Goal: Book appointment/travel/reservation

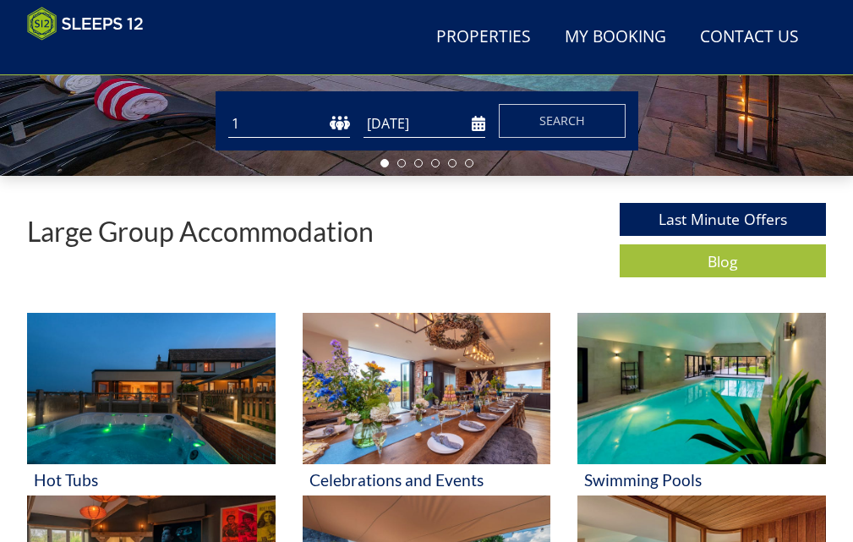
scroll to position [463, 0]
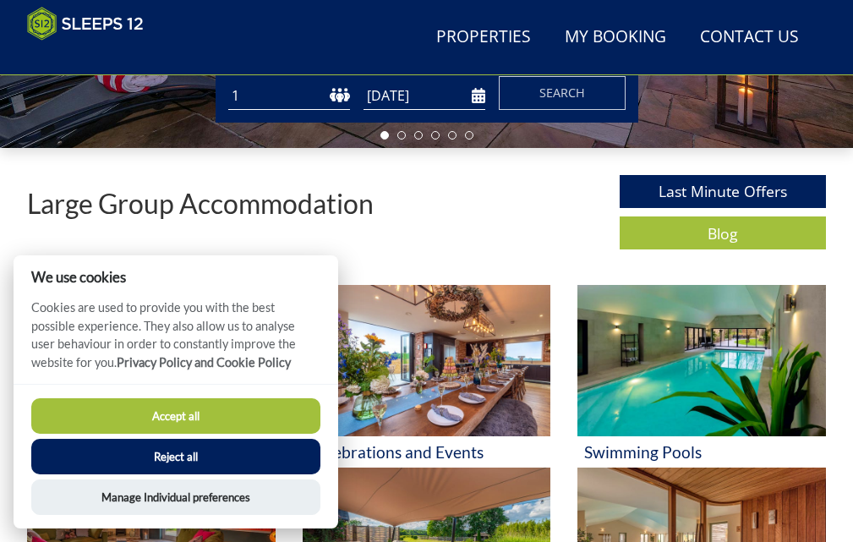
drag, startPoint x: 863, startPoint y: 81, endPoint x: 840, endPoint y: 179, distance: 100.9
click at [134, 463] on button "Reject all" at bounding box center [175, 457] width 289 height 36
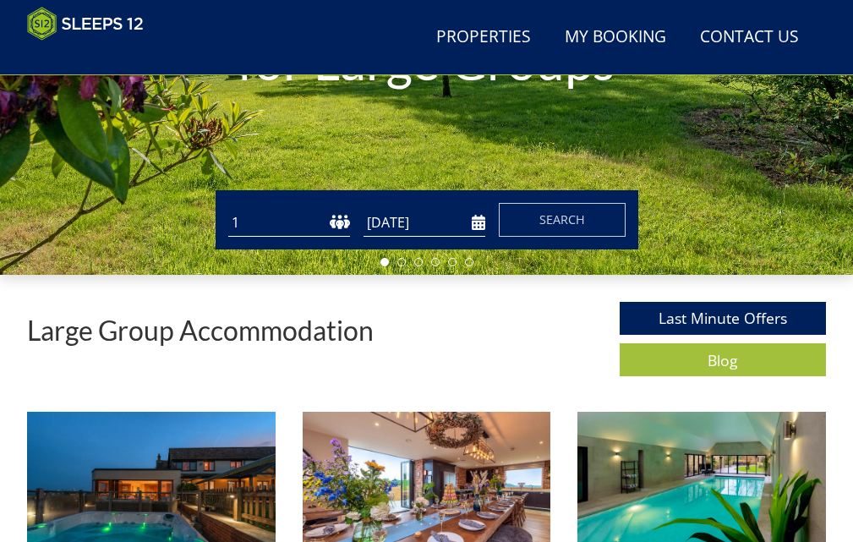
scroll to position [326, 0]
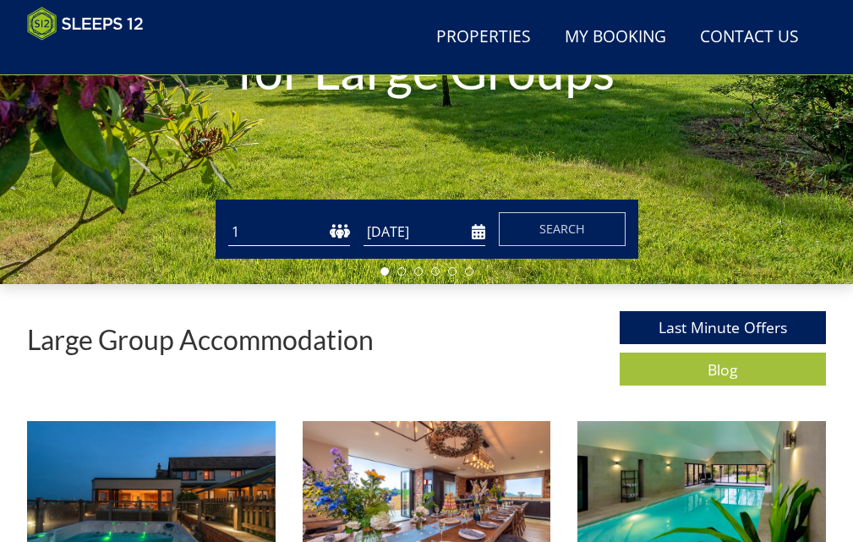
click at [253, 241] on select "1 2 3 4 5 6 7 8 9 10 11 12 13 14 15 16 17 18 19 20 21 22 23 24 25 26 27 28 29 3…" at bounding box center [289, 232] width 122 height 28
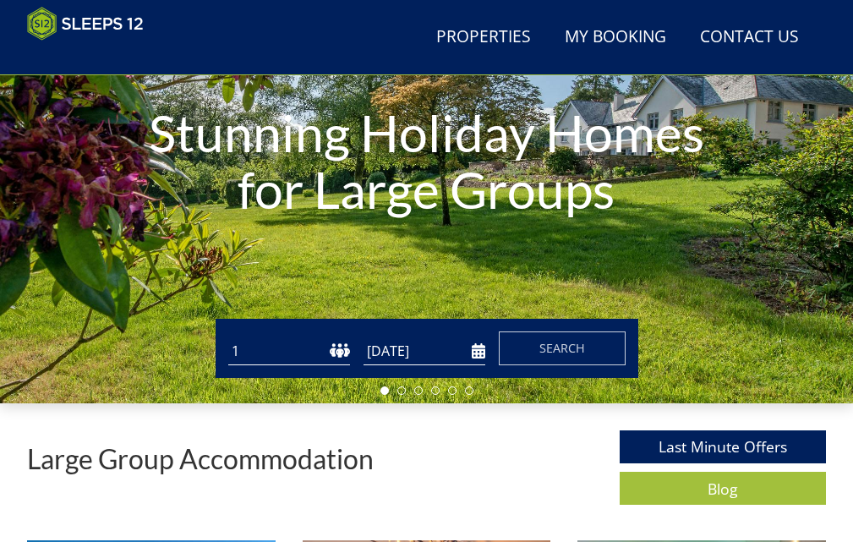
scroll to position [215, 0]
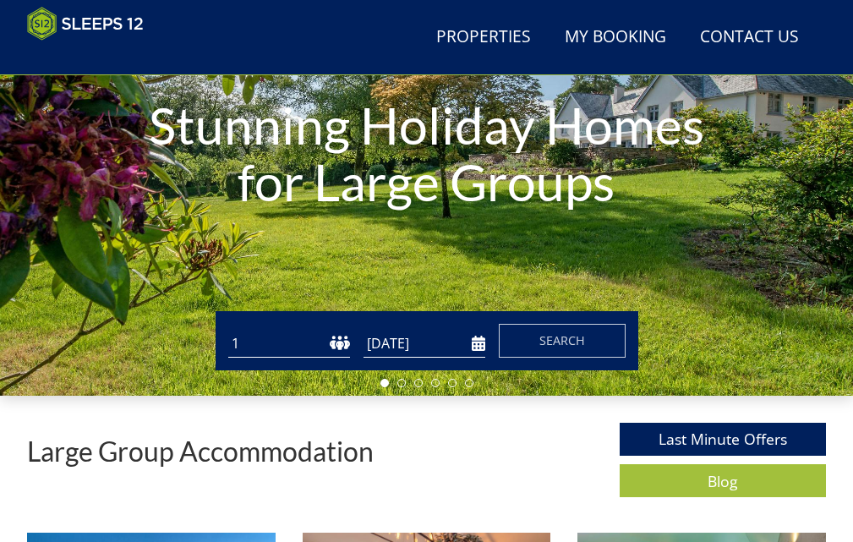
click at [236, 358] on select "1 2 3 4 5 6 7 8 9 10 11 12 13 14 15 16 17 18 19 20 21 22 23 24 25 26 27 28 29 3…" at bounding box center [289, 344] width 122 height 28
click at [228, 337] on select "1 2 3 4 5 6 7 8 9 10 11 12 13 14 15 16 17 18 19 20 21 22 23 24 25 26 27 28 29 3…" at bounding box center [289, 344] width 122 height 28
click at [244, 346] on select "1 2 3 4 5 6 7 8 9 10 11 12 13 14 15 16 17 18 19 20 21 22 23 24 25 26 27 28 29 3…" at bounding box center [289, 344] width 122 height 28
select select "11"
click at [228, 337] on select "1 2 3 4 5 6 7 8 9 10 11 12 13 14 15 16 17 18 19 20 21 22 23 24 25 26 27 28 29 3…" at bounding box center [289, 344] width 122 height 28
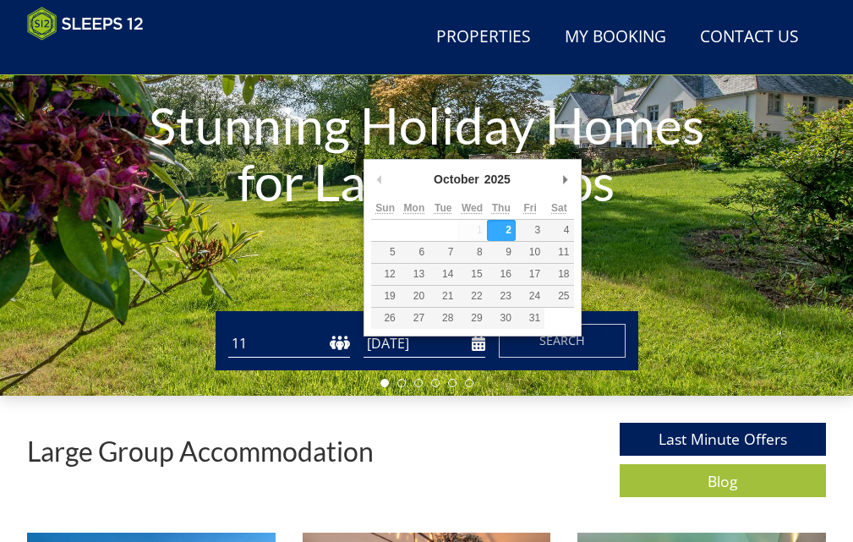
click at [474, 354] on input "[DATE]" at bounding box center [425, 344] width 122 height 28
type input "11/09/2026"
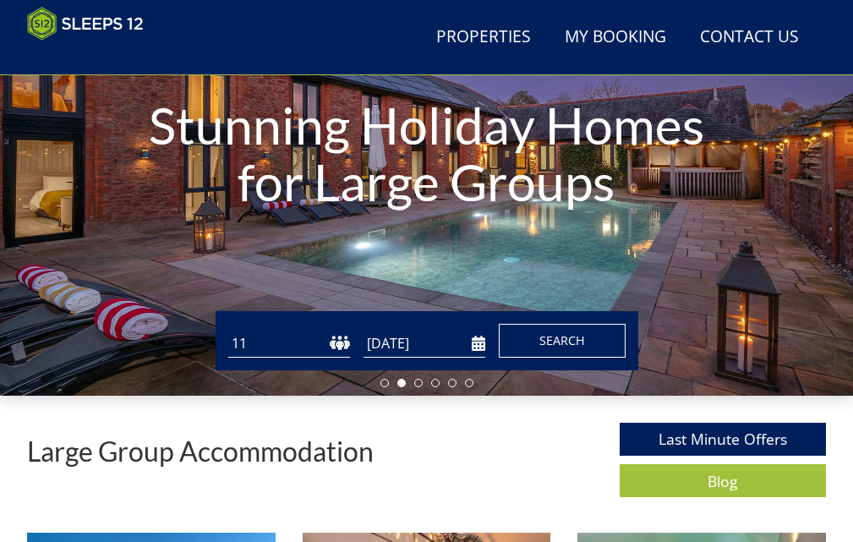
click at [540, 348] on span "Search" at bounding box center [563, 340] width 46 height 16
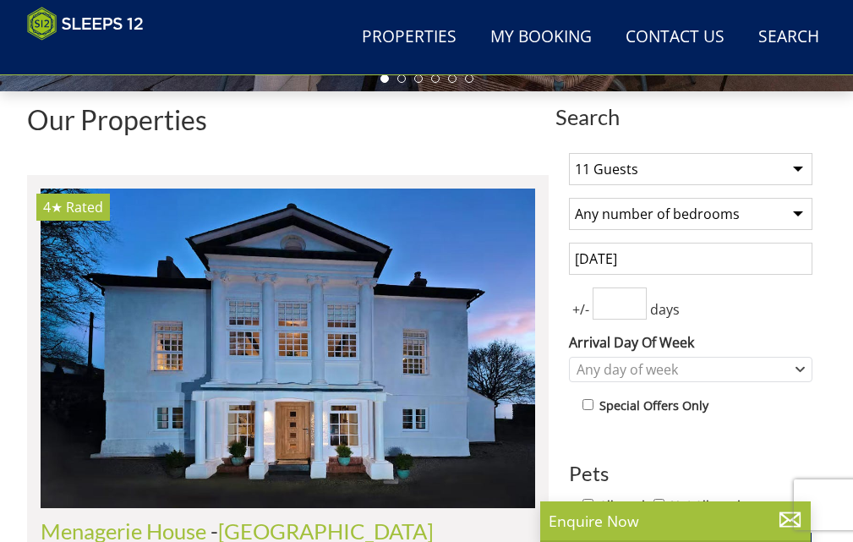
scroll to position [630, 0]
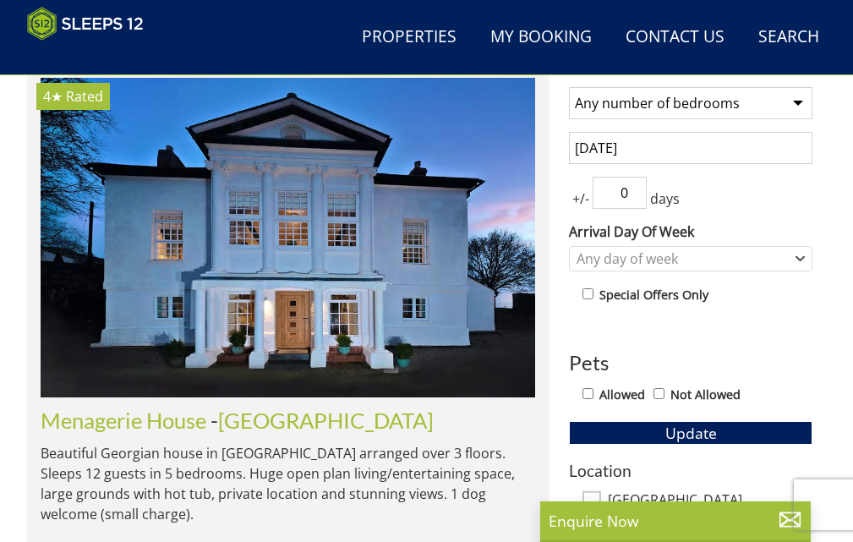
click at [633, 204] on input "0" at bounding box center [620, 193] width 54 height 32
click at [633, 203] on input "0" at bounding box center [620, 193] width 54 height 32
click at [636, 192] on input "1" at bounding box center [620, 193] width 54 height 32
type input "2"
click at [636, 192] on input "2" at bounding box center [620, 193] width 54 height 32
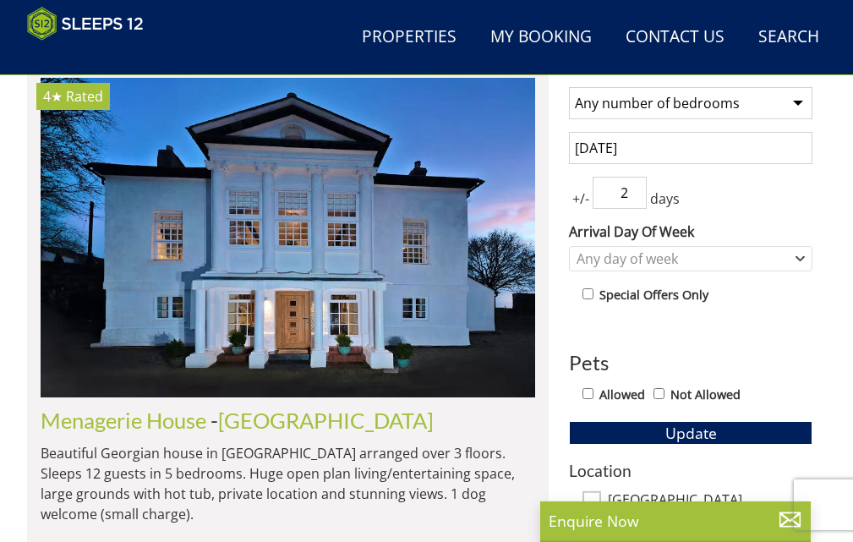
click at [661, 399] on input "Not Allowed" at bounding box center [659, 393] width 11 height 11
checkbox input "true"
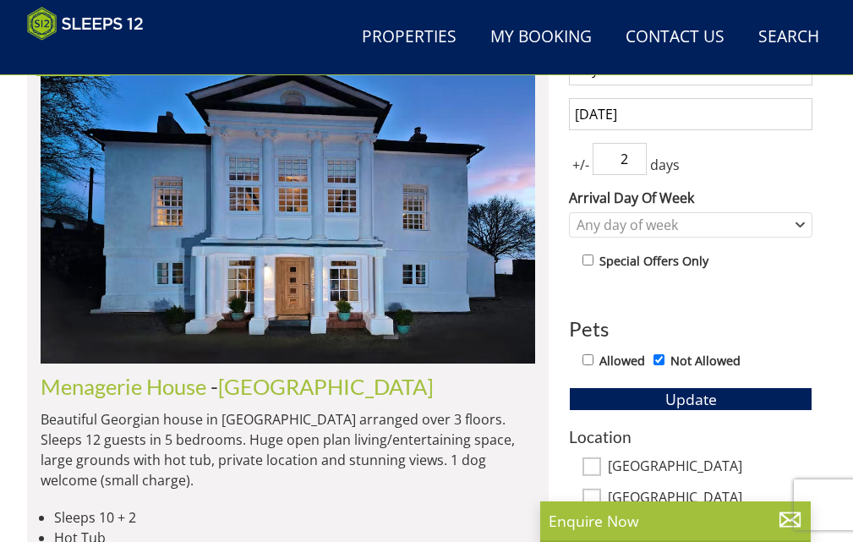
scroll to position [709, 0]
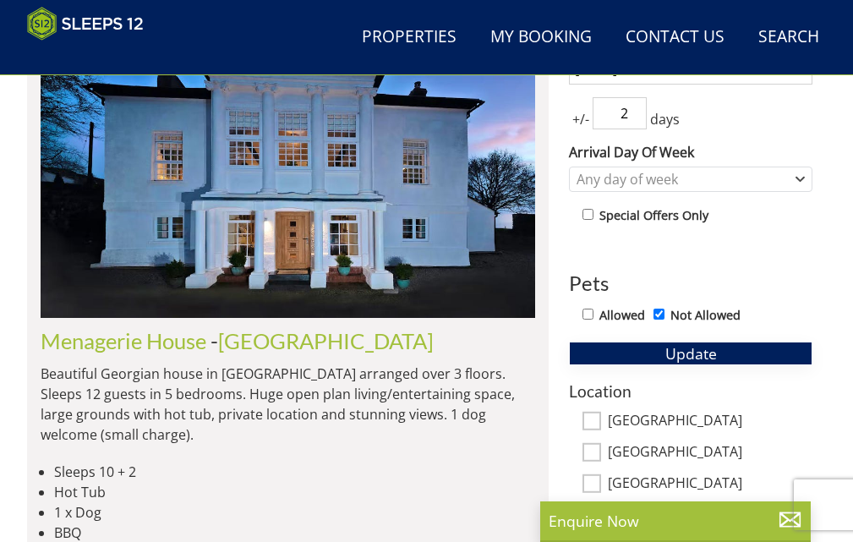
click at [688, 355] on span "Update" at bounding box center [692, 353] width 52 height 20
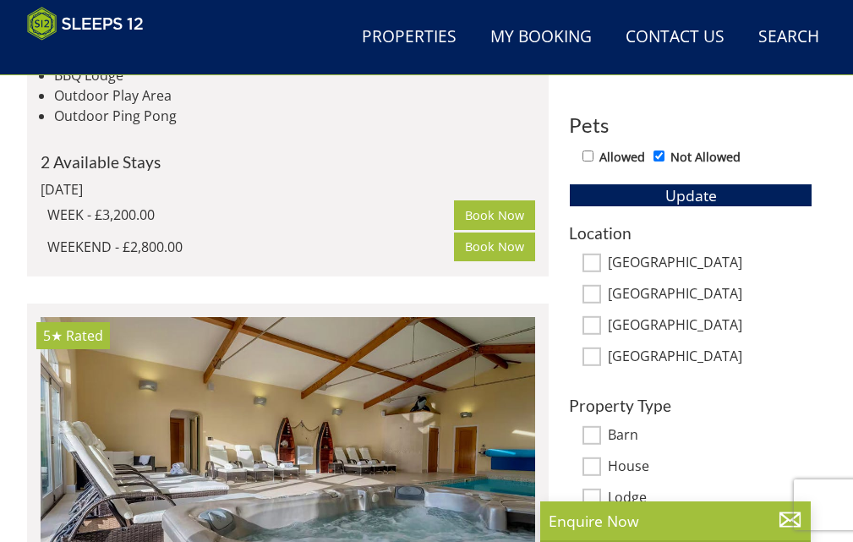
scroll to position [924, 0]
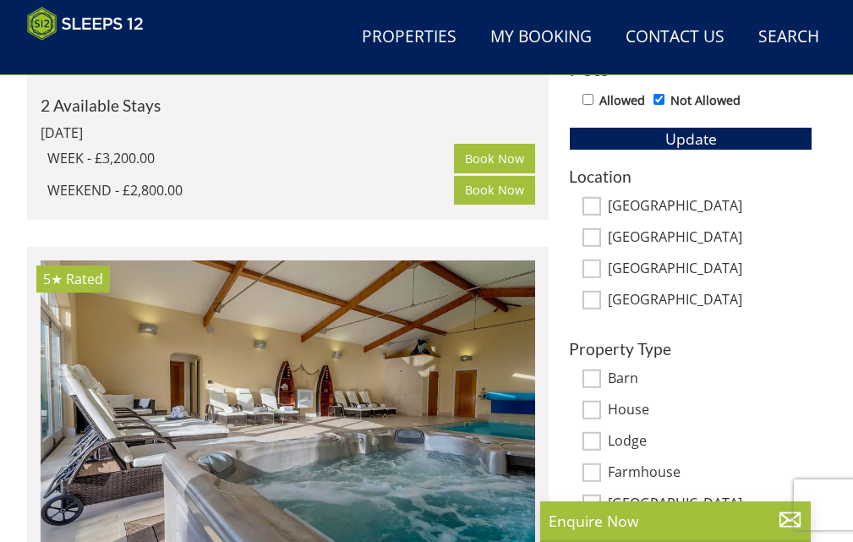
click at [587, 244] on input "Wiltshire" at bounding box center [592, 237] width 19 height 19
checkbox input "true"
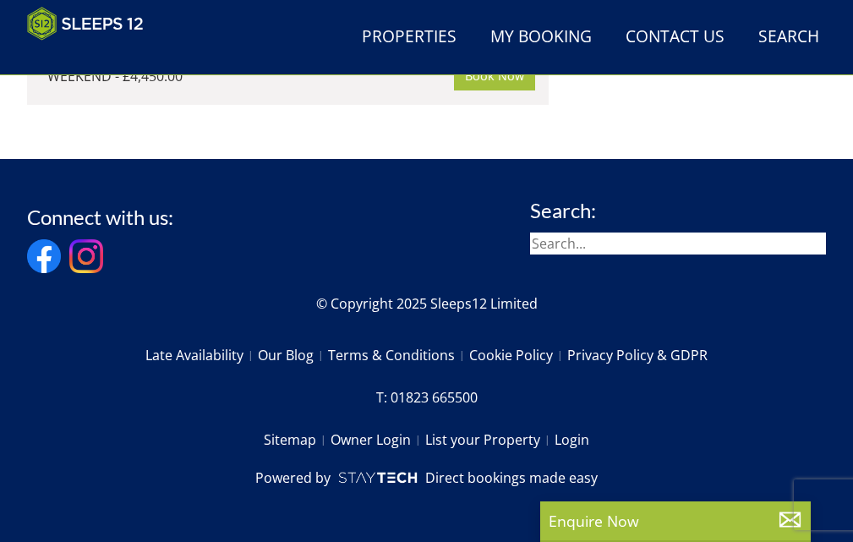
scroll to position [2606, 0]
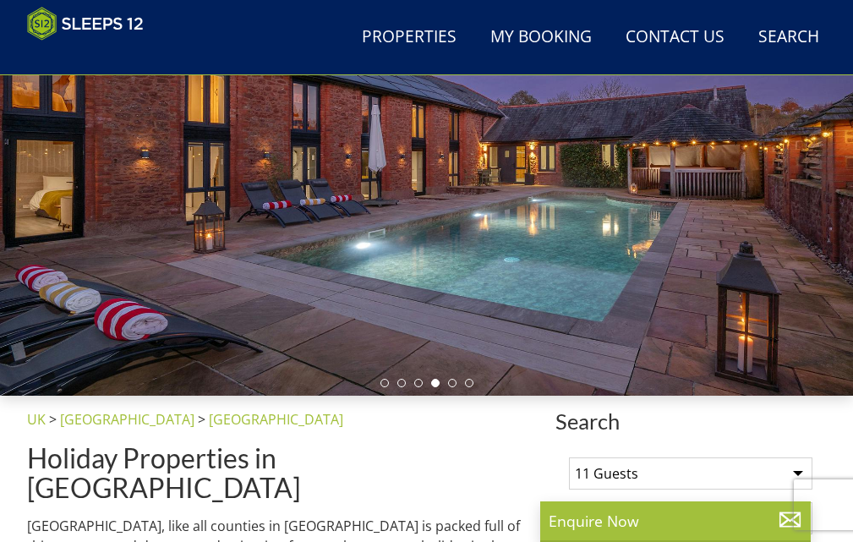
select select "11"
